Goal: Task Accomplishment & Management: Complete application form

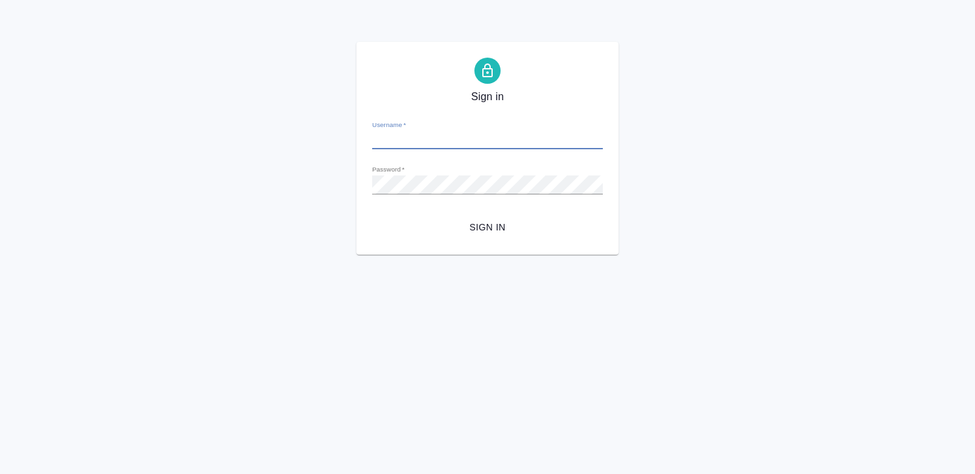
type input "k.kritskaya@awatera.com"
click at [372, 216] on button "Sign in" at bounding box center [487, 228] width 231 height 24
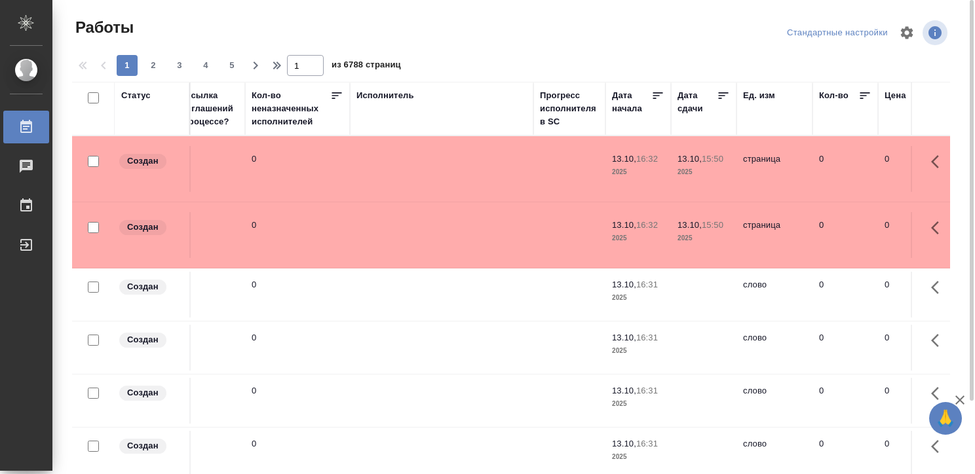
scroll to position [0, 713]
click at [392, 89] on div "Исполнитель" at bounding box center [384, 95] width 58 height 13
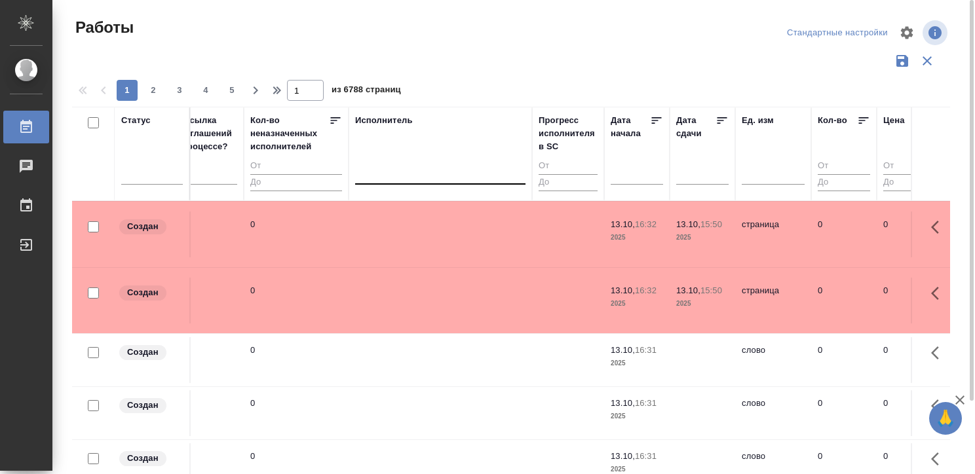
click at [387, 177] on div at bounding box center [440, 171] width 170 height 19
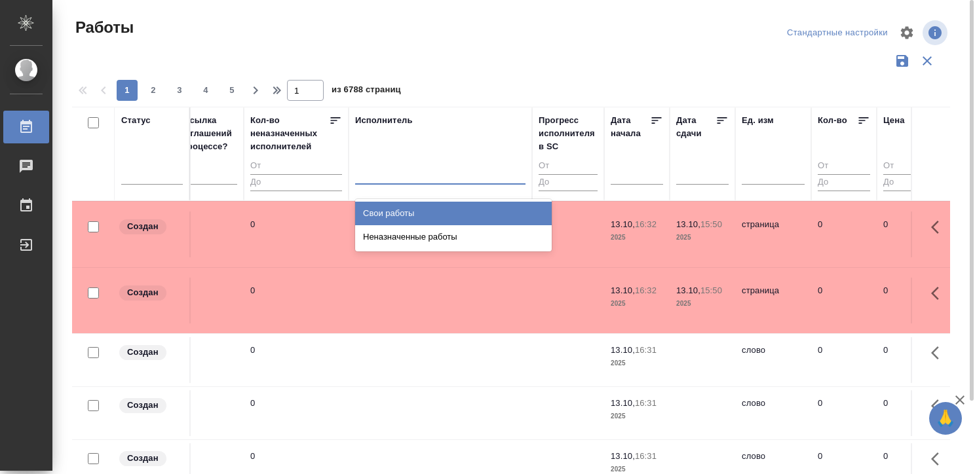
click at [396, 207] on div "Свои работы" at bounding box center [453, 214] width 197 height 24
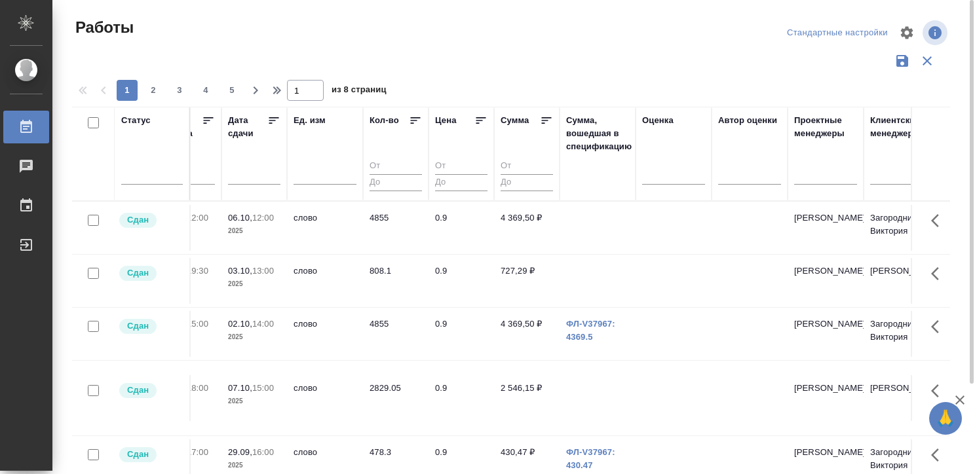
scroll to position [0, 1162]
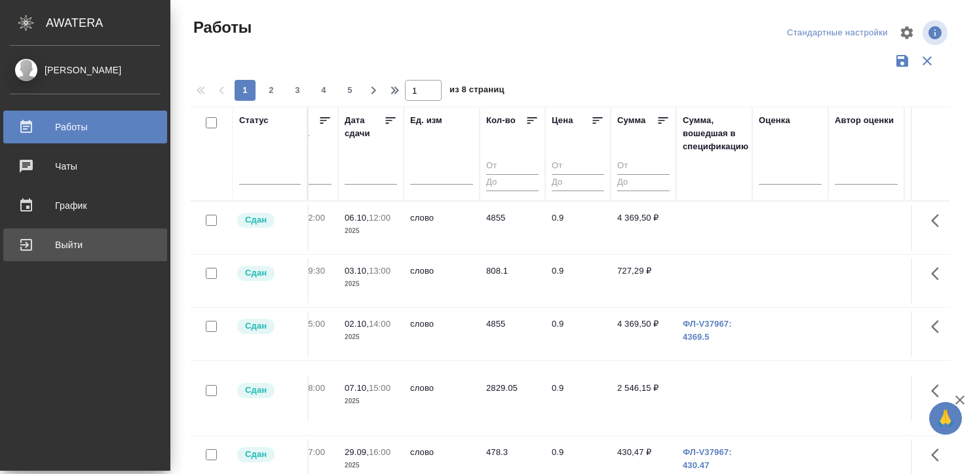
click at [18, 246] on div "Выйти" at bounding box center [85, 245] width 151 height 20
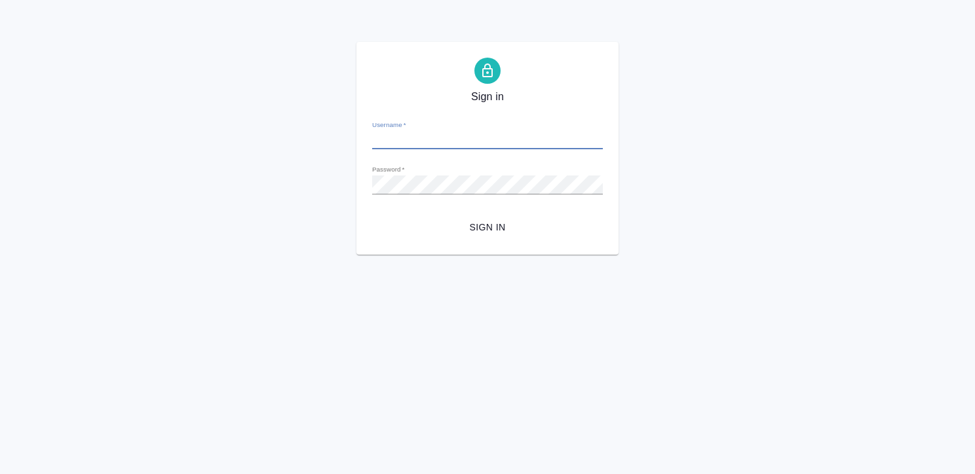
type input "[EMAIL_ADDRESS][DOMAIN_NAME]"
click at [372, 216] on button "Sign in" at bounding box center [487, 228] width 231 height 24
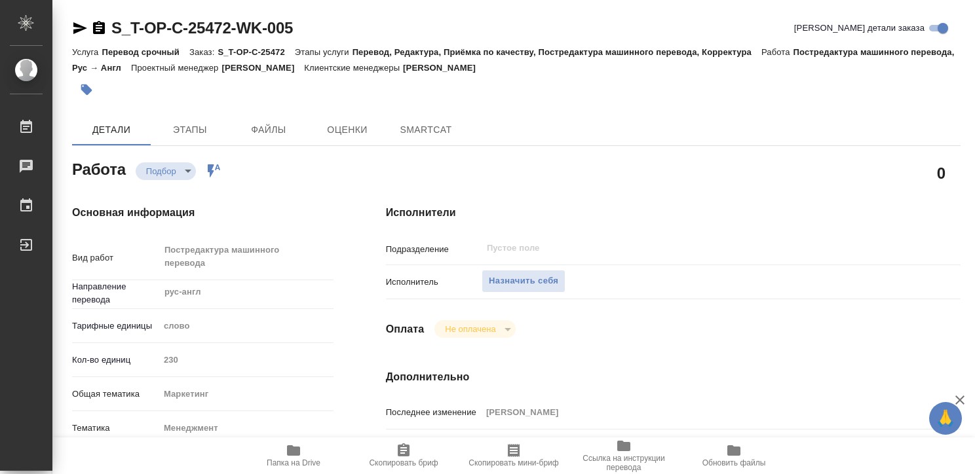
type textarea "x"
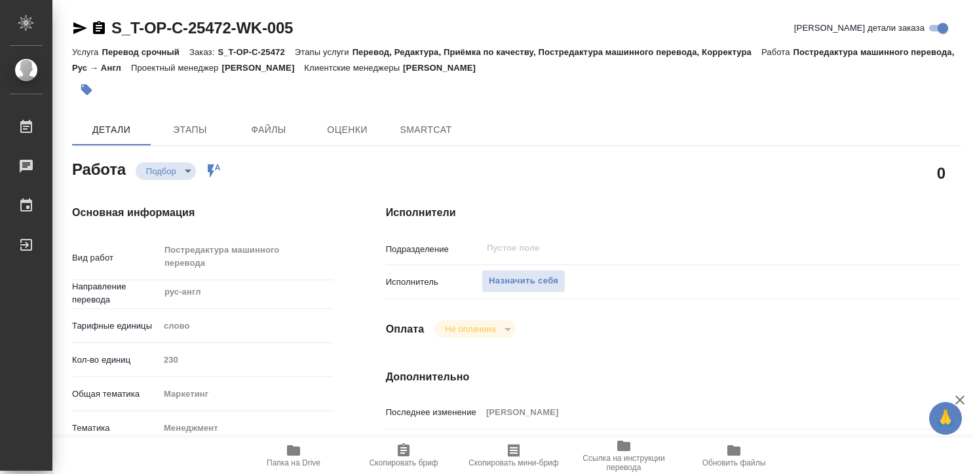
type textarea "x"
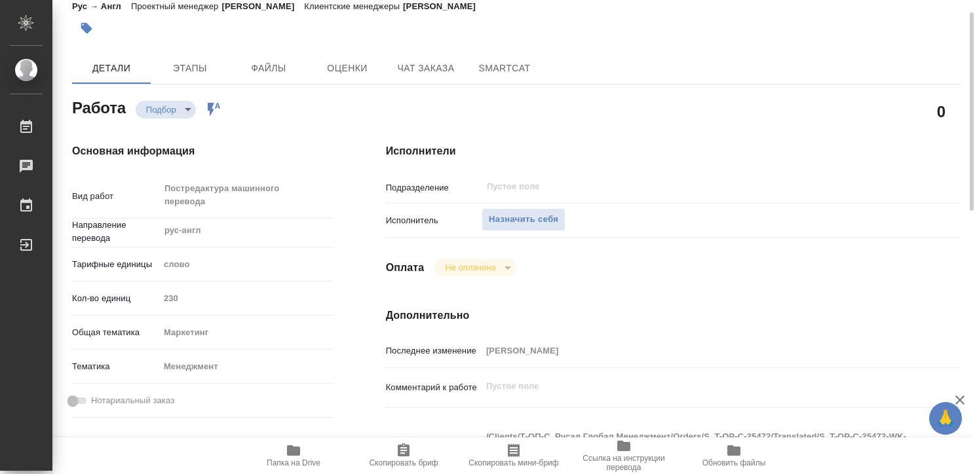
type textarea "x"
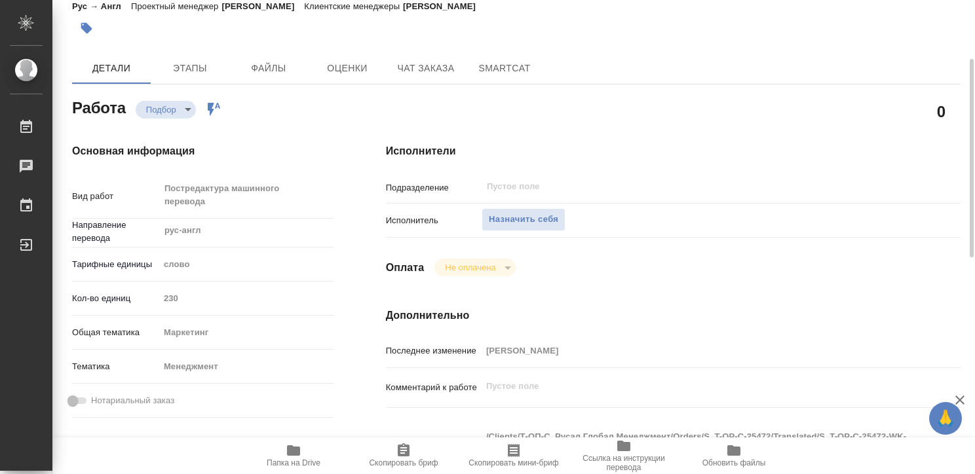
scroll to position [85, 0]
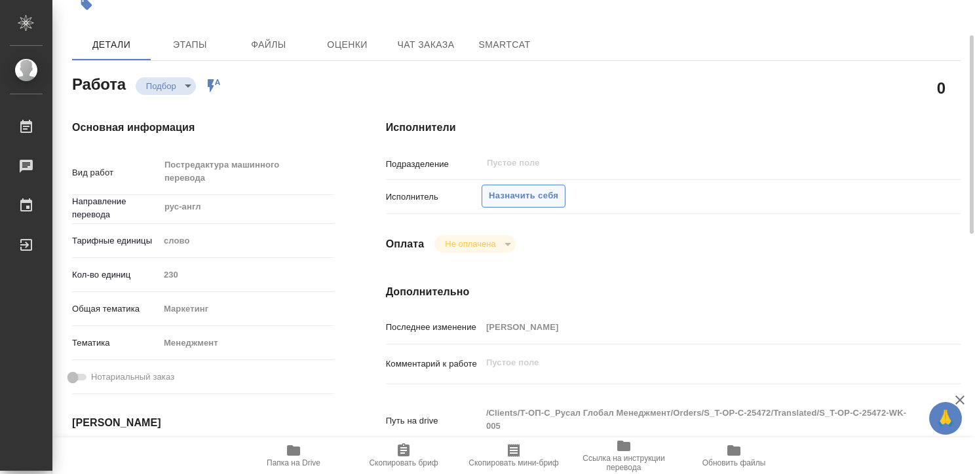
type textarea "x"
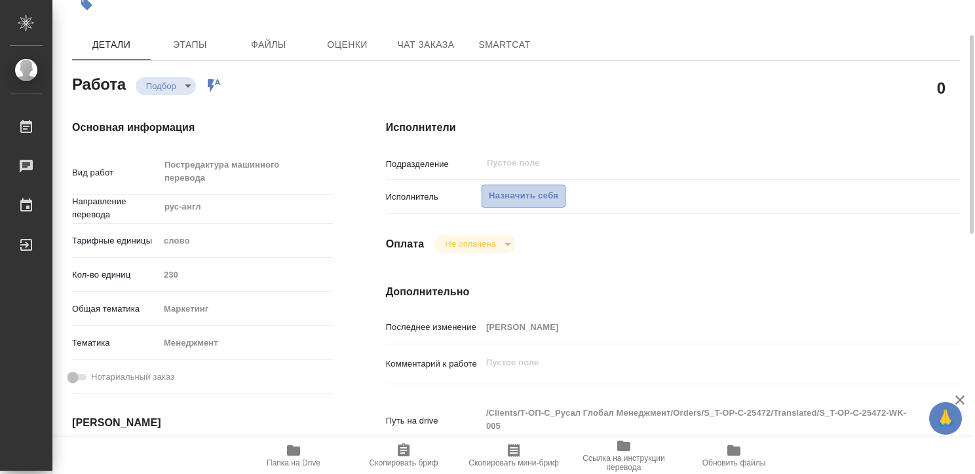
click at [495, 191] on span "Назначить себя" at bounding box center [523, 196] width 69 height 15
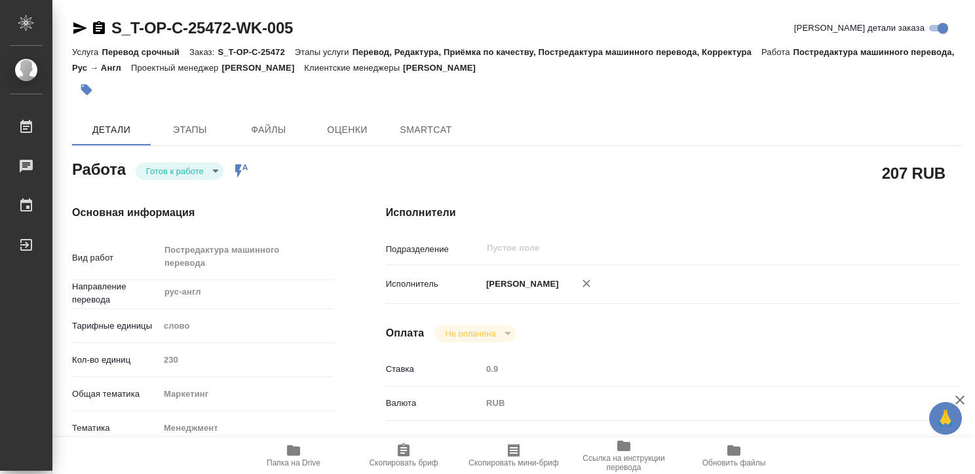
type textarea "x"
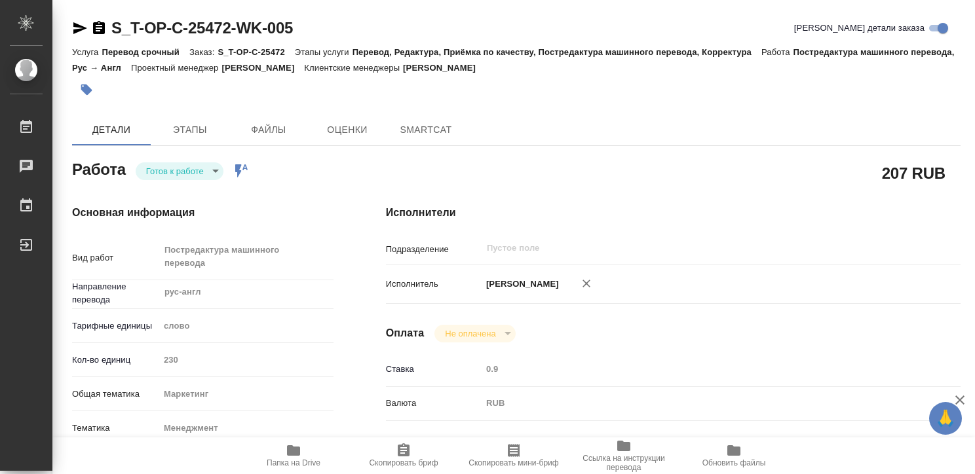
type textarea "x"
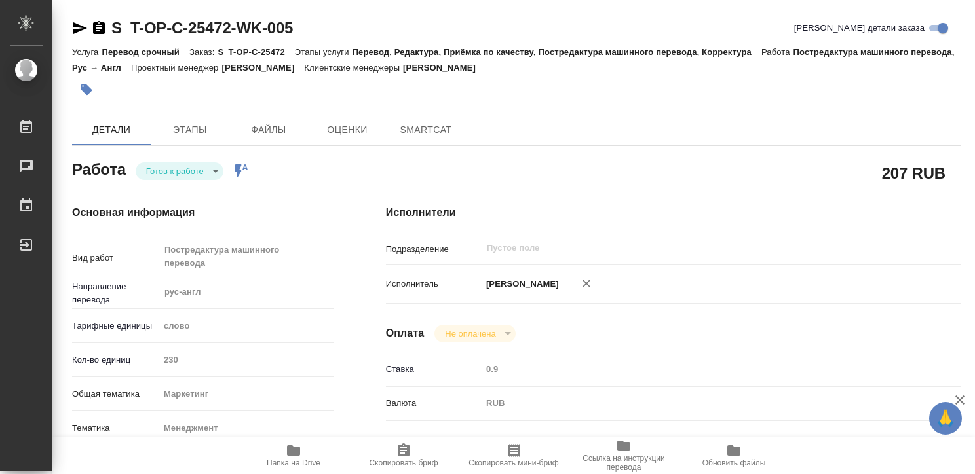
type textarea "x"
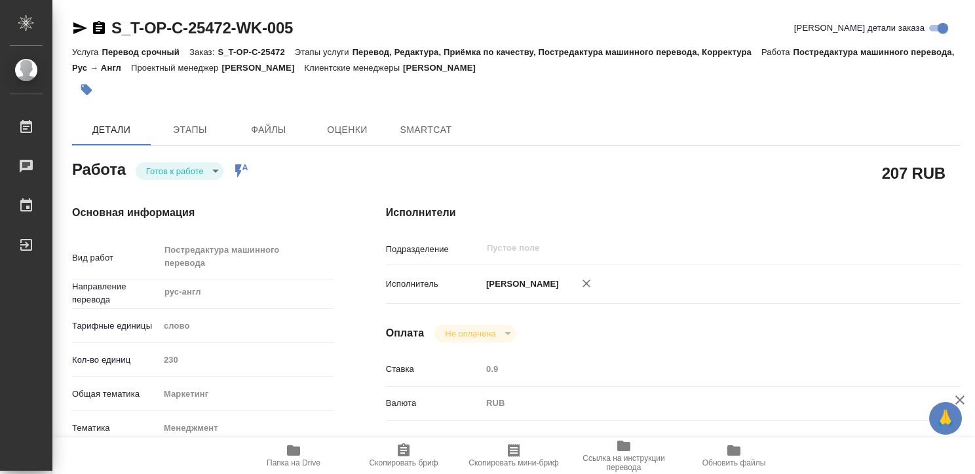
type textarea "x"
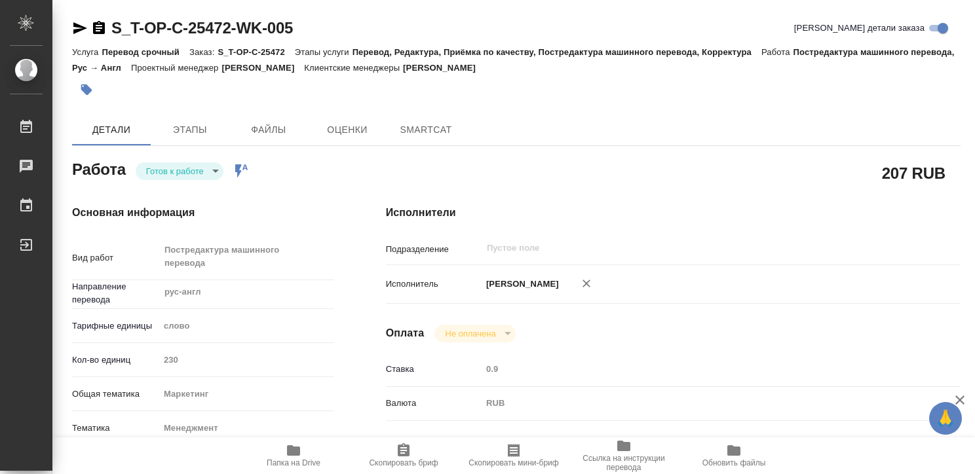
type textarea "x"
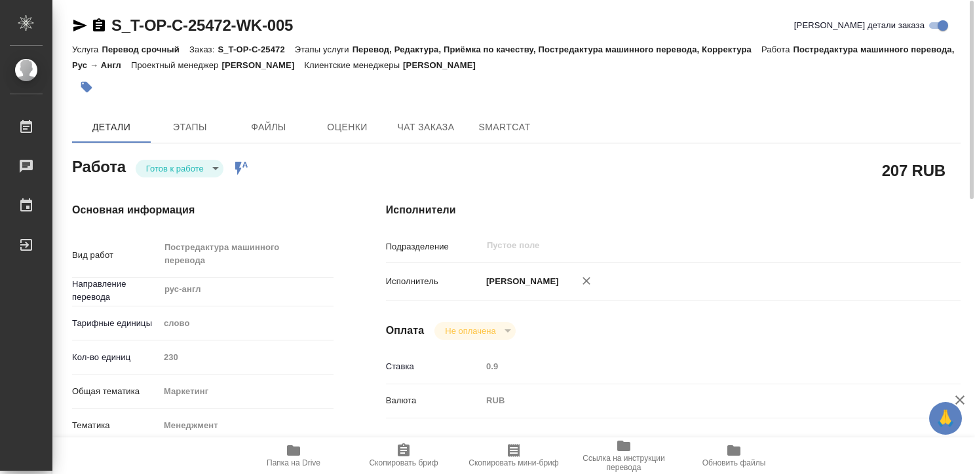
type textarea "x"
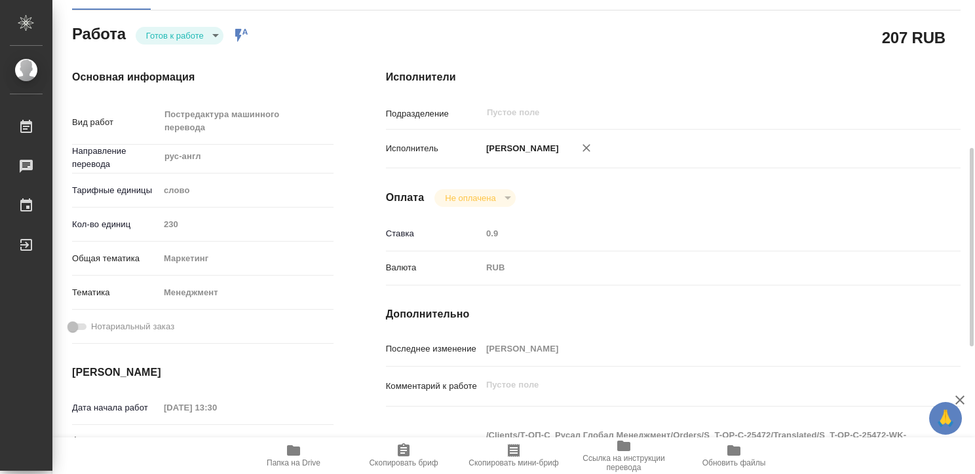
scroll to position [199, 0]
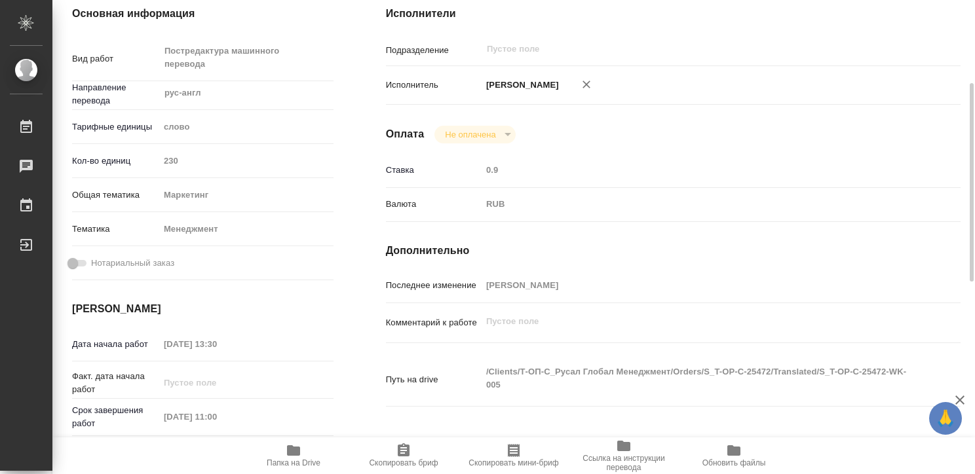
type textarea "x"
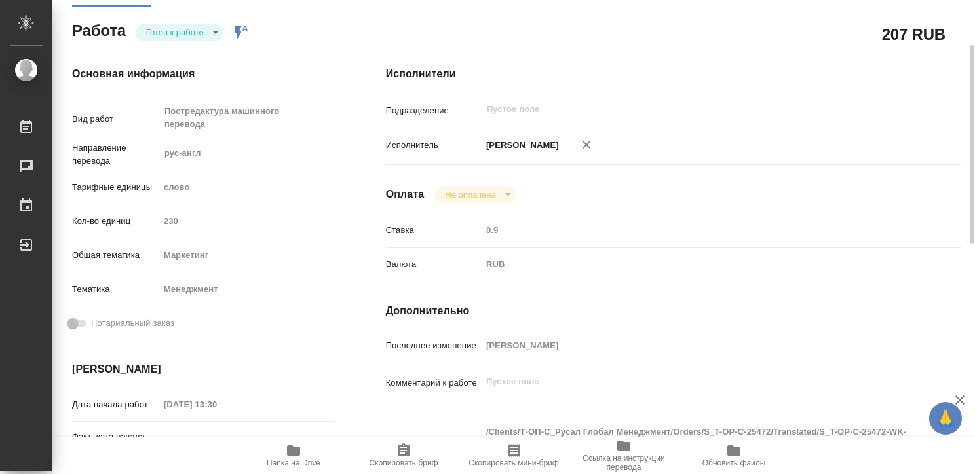
scroll to position [128, 0]
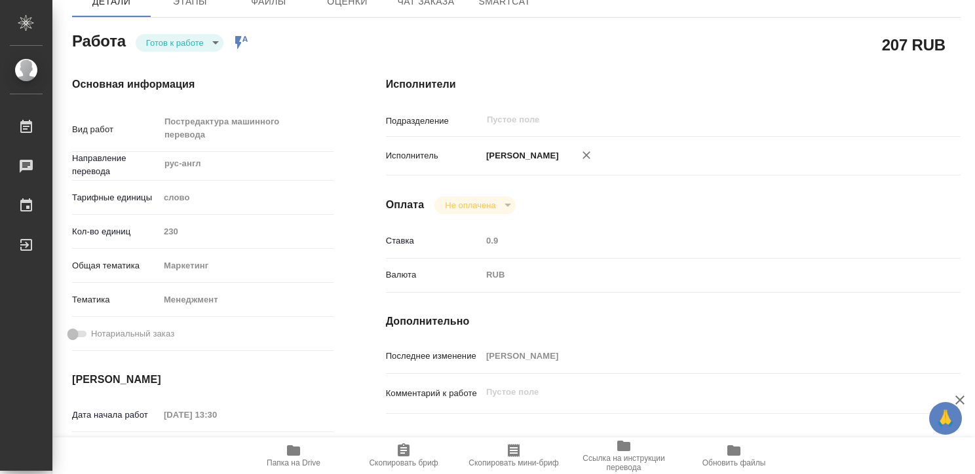
type textarea "x"
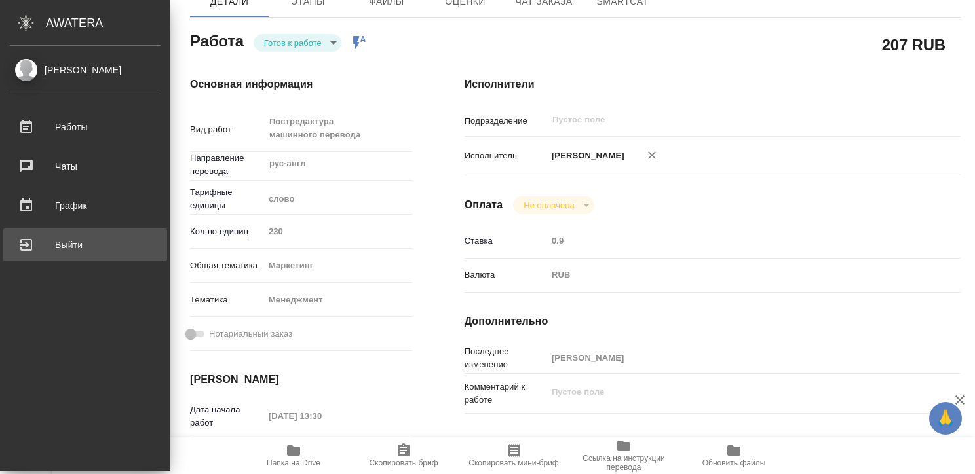
type textarea "x"
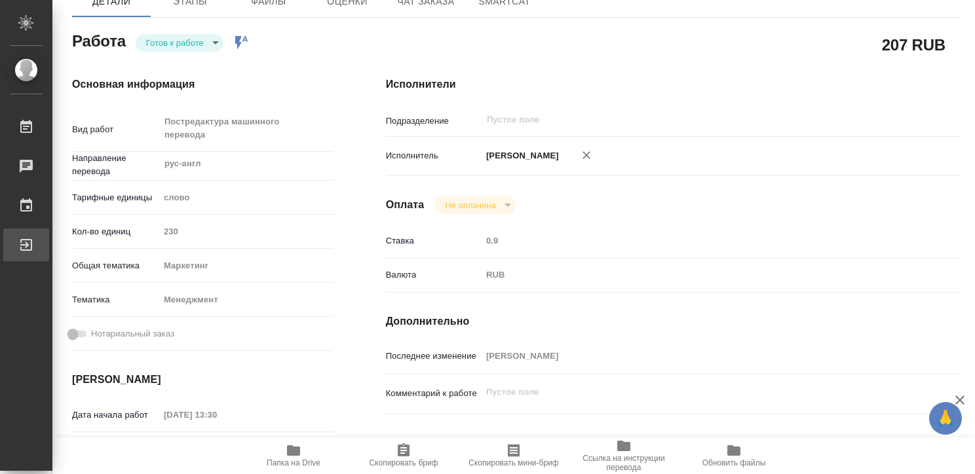
click at [22, 248] on div "Выйти" at bounding box center [9, 245] width 33 height 20
